Goal: Information Seeking & Learning: Understand process/instructions

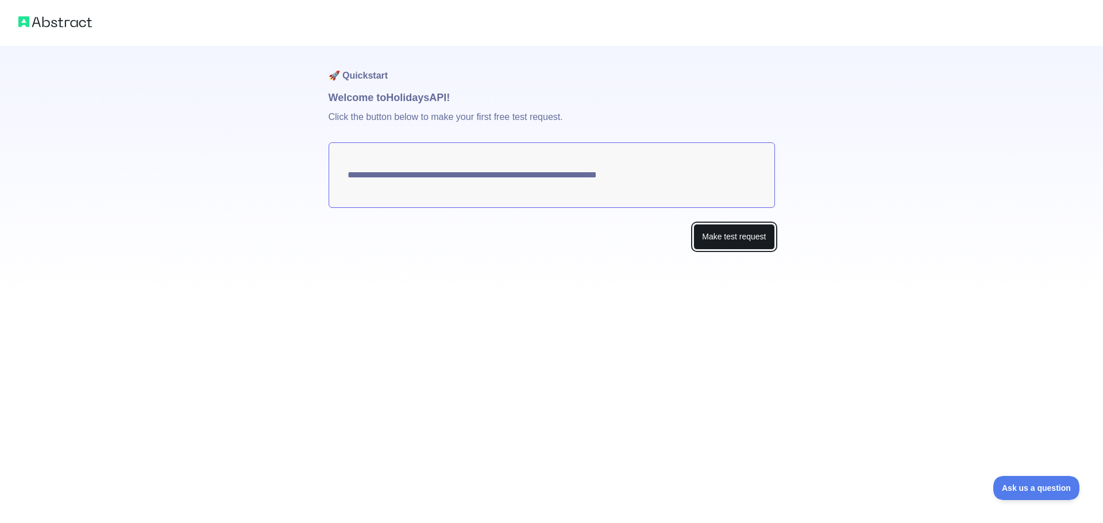
click at [726, 238] on button "Make test request" at bounding box center [733, 237] width 81 height 26
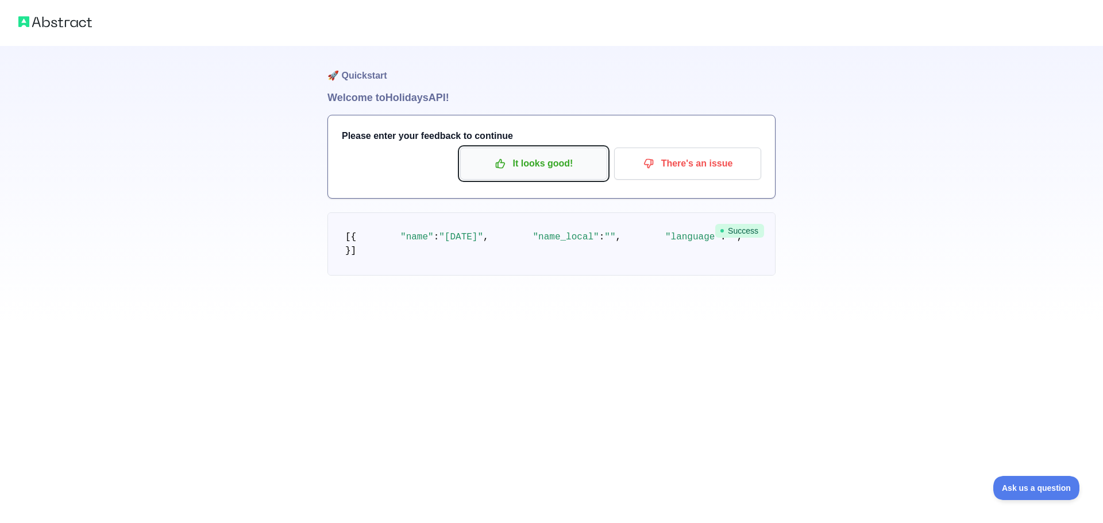
click at [547, 165] on p "It looks good!" at bounding box center [534, 164] width 130 height 20
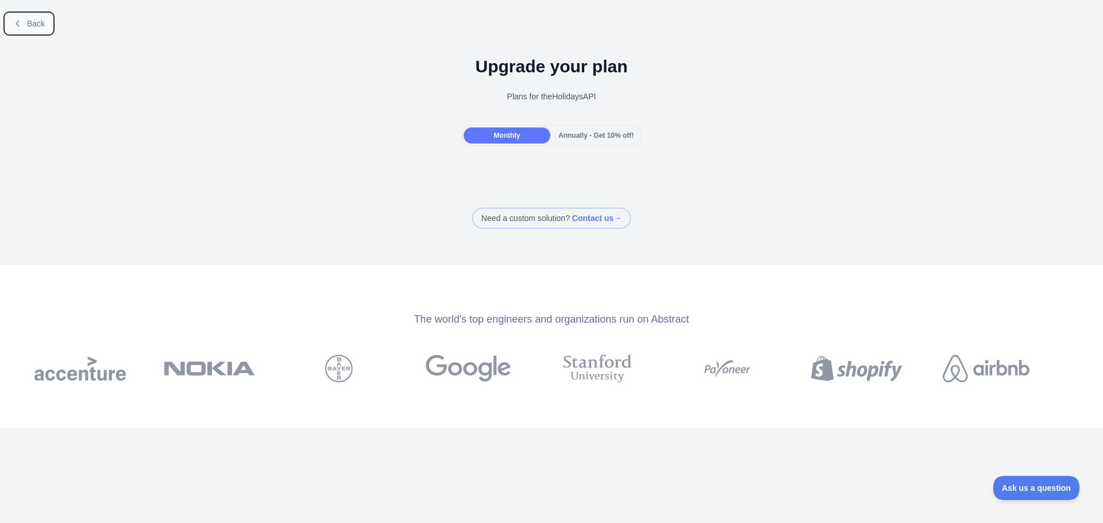
click at [40, 27] on span "Back" at bounding box center [36, 23] width 18 height 9
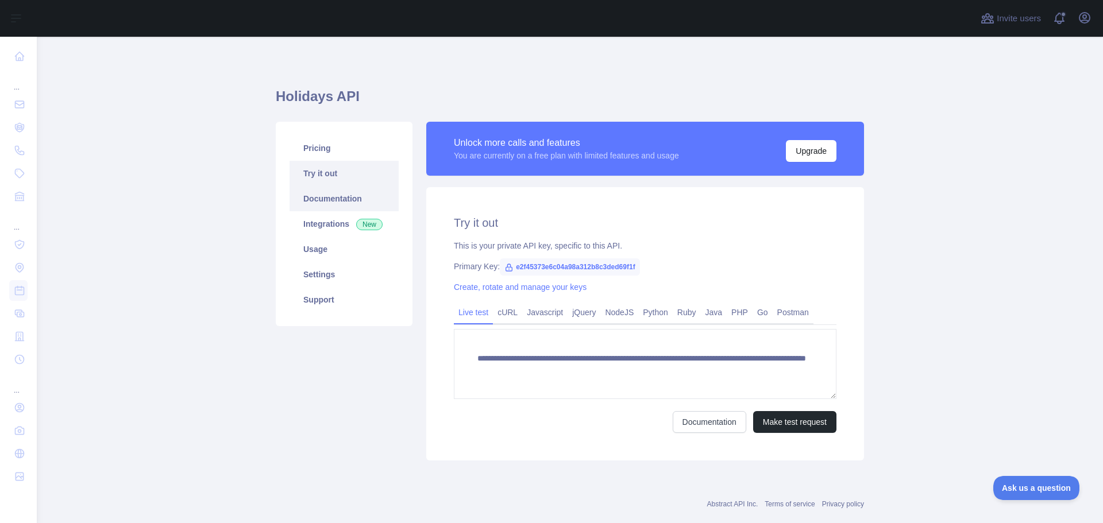
click at [310, 198] on link "Documentation" at bounding box center [343, 198] width 109 height 25
click at [567, 262] on span "e2f45373e6c04a98a312b8c3ded69f1f" at bounding box center [570, 266] width 140 height 17
click at [567, 264] on span "e2f45373e6c04a98a312b8c3ded69f1f" at bounding box center [570, 266] width 140 height 17
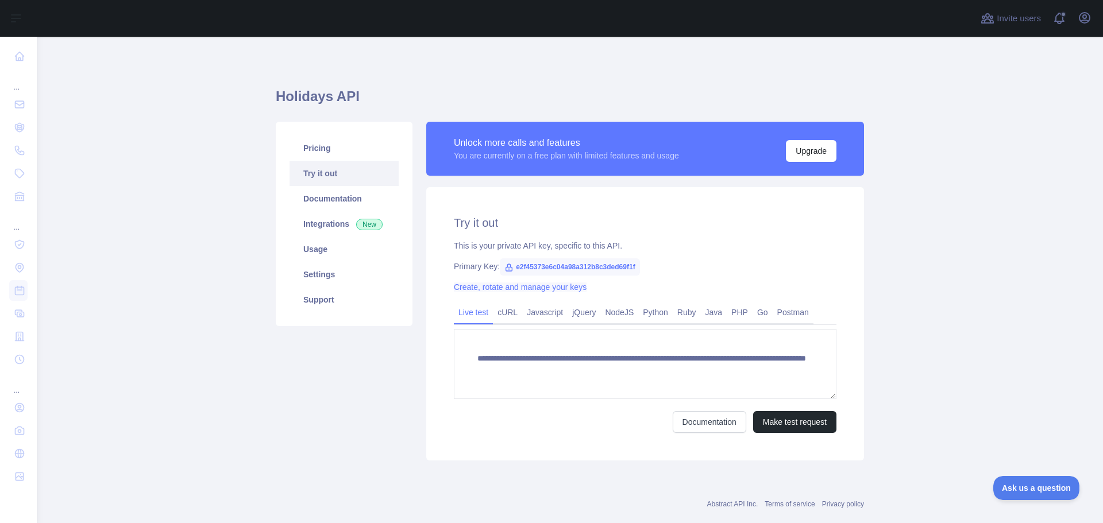
click at [532, 287] on link "Create, rotate and manage your keys" at bounding box center [520, 287] width 133 height 9
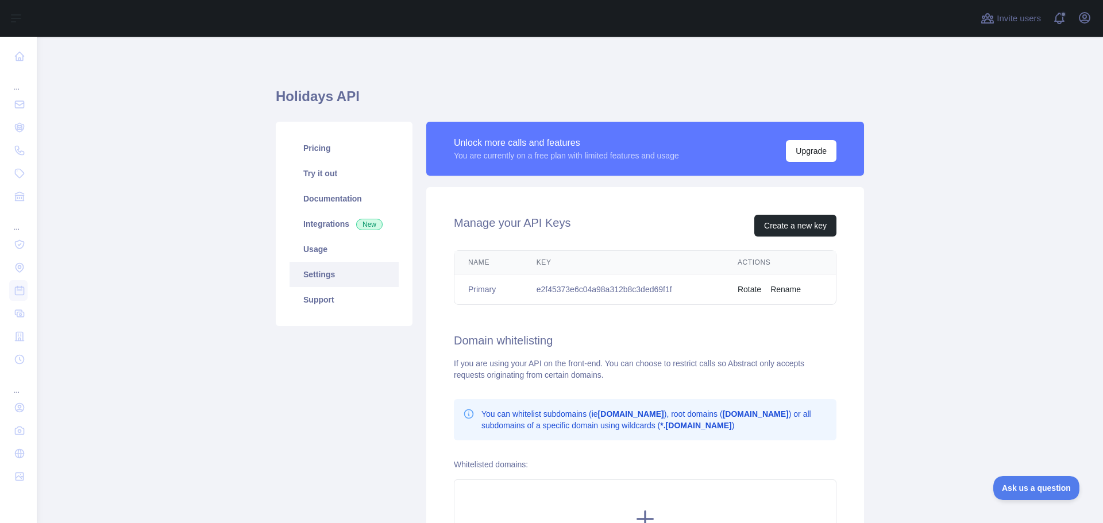
click at [614, 289] on td "e2f45373e6c04a98a312b8c3ded69f1f" at bounding box center [623, 290] width 201 height 30
copy td "e2f45373e6c04a98a312b8c3ded69f1f"
click at [328, 155] on link "Pricing" at bounding box center [343, 148] width 109 height 25
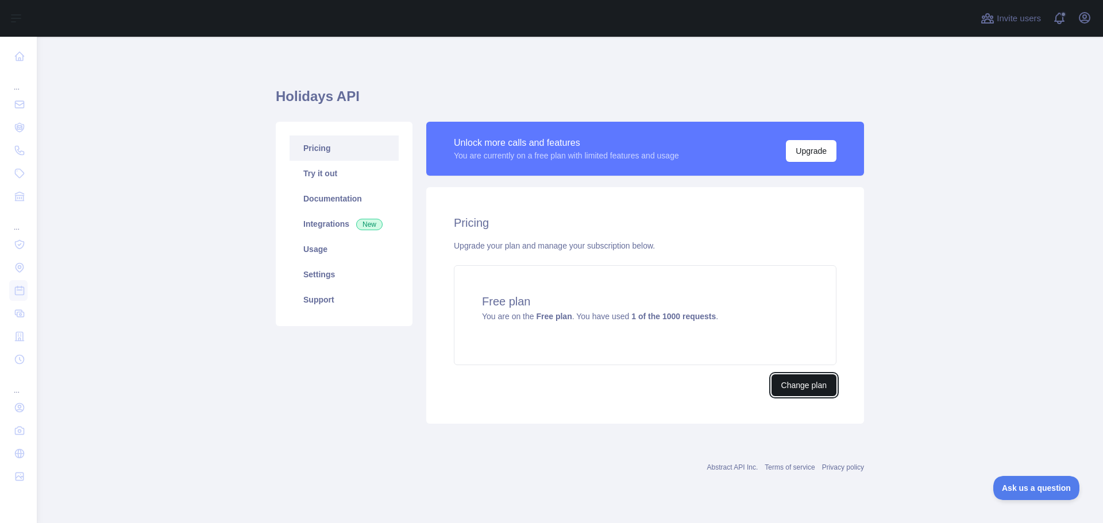
click at [806, 386] on button "Change plan" at bounding box center [803, 385] width 65 height 22
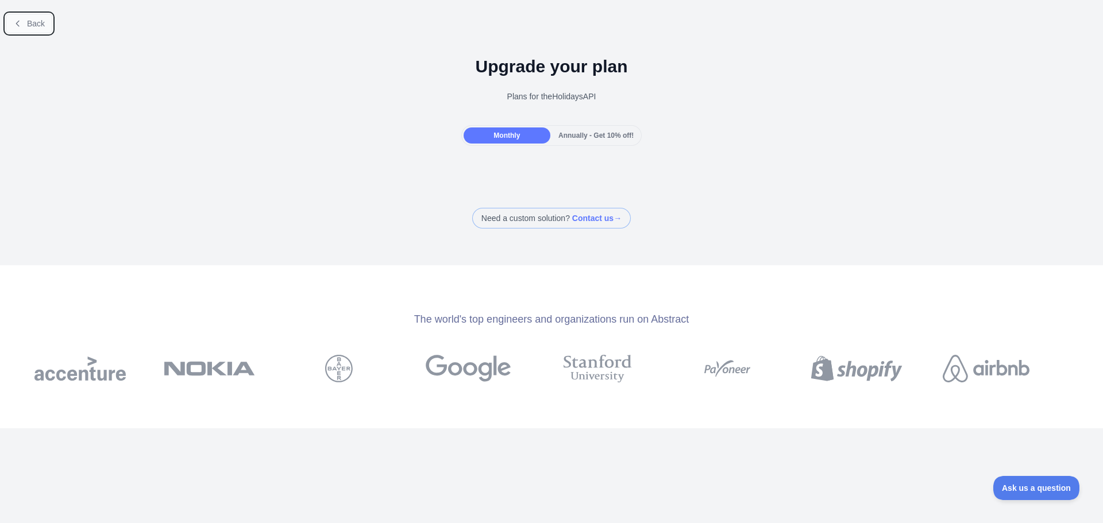
click at [30, 22] on span "Back" at bounding box center [36, 23] width 18 height 9
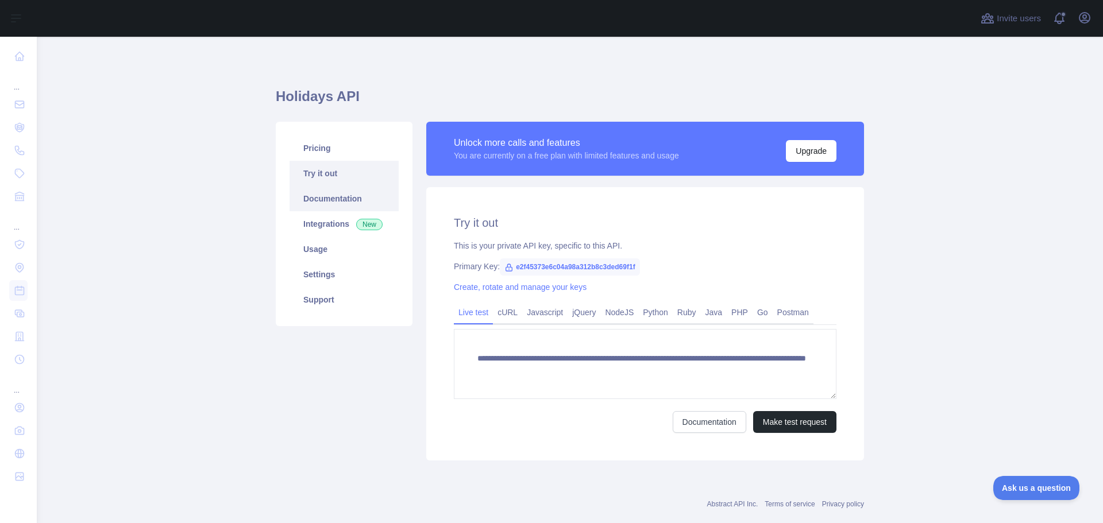
click at [300, 206] on link "Documentation" at bounding box center [343, 198] width 109 height 25
